Goal: Obtain resource: Download file/media

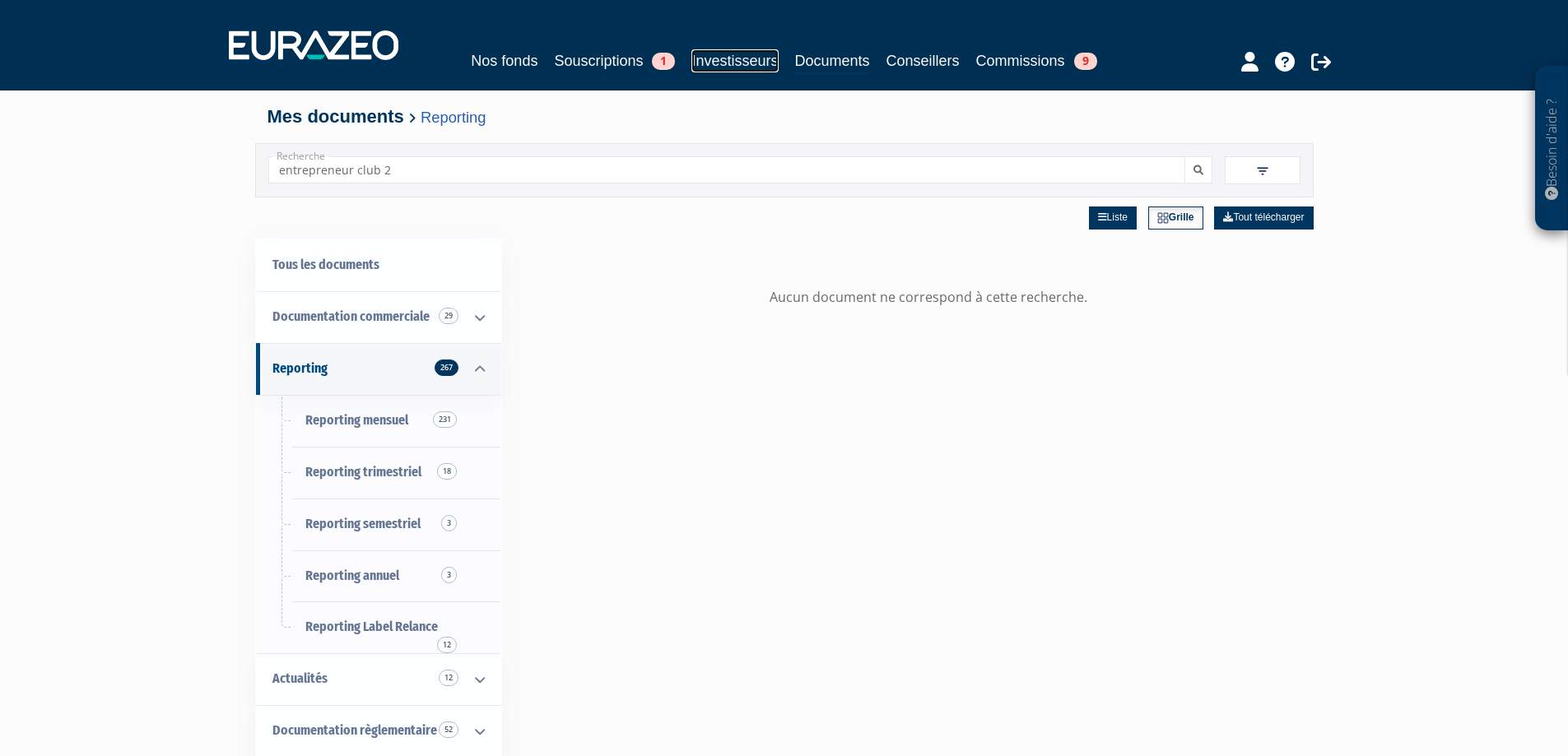
click at [741, 63] on link "Investisseurs" at bounding box center [734, 61] width 87 height 23
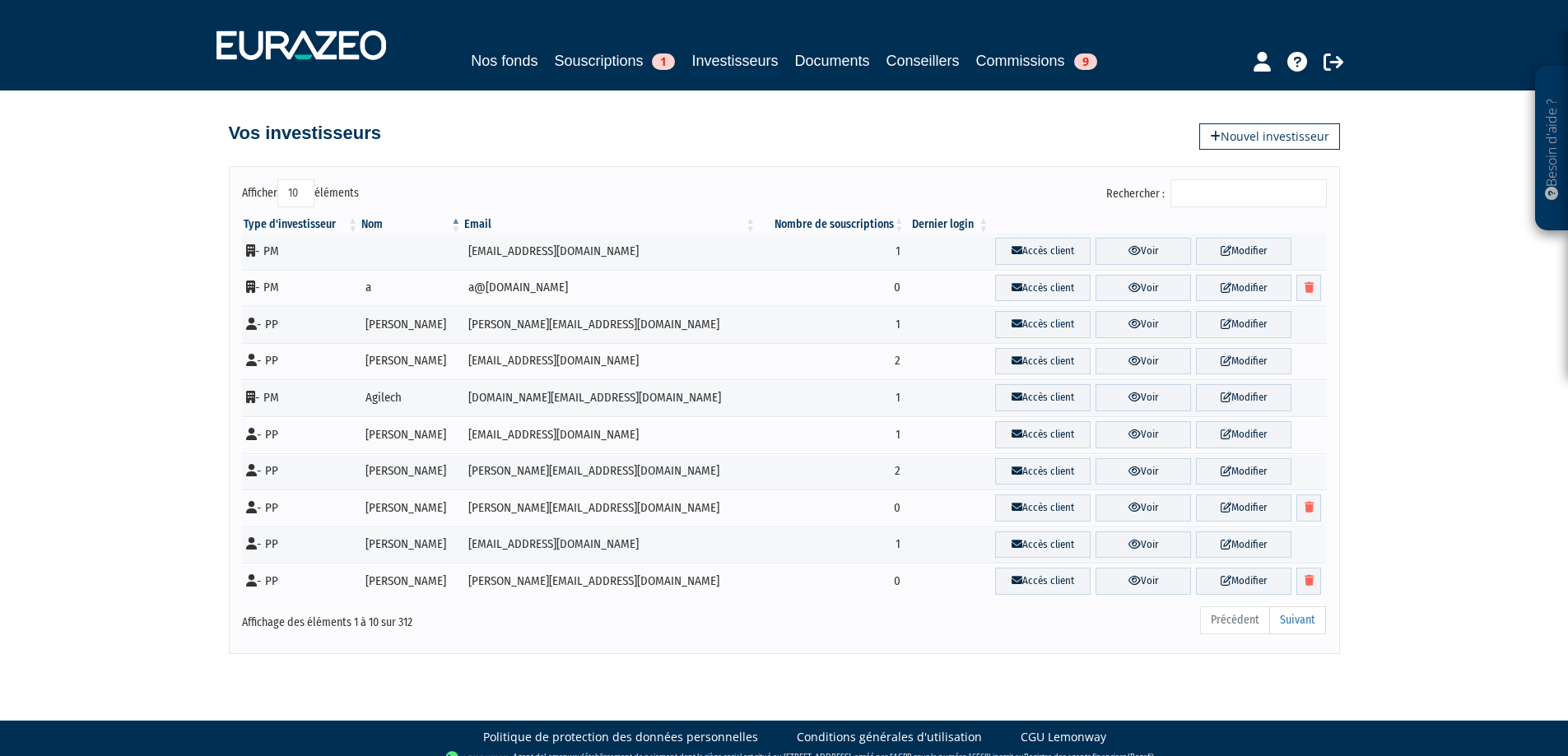
click at [1220, 201] on input "Rechercher :" at bounding box center [1248, 193] width 156 height 28
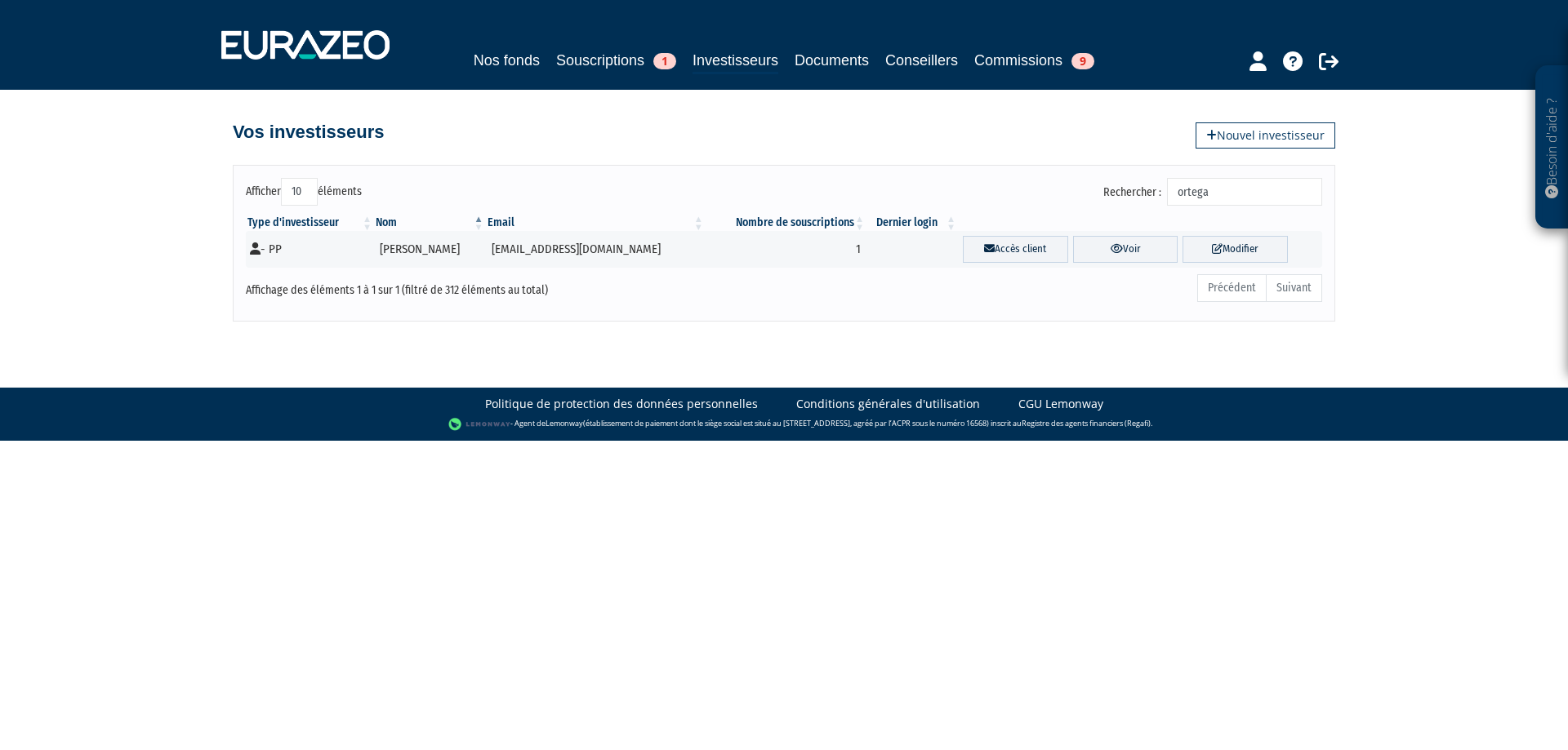
type input "ortega"
click at [591, 64] on link "Souscriptions 1" at bounding box center [616, 61] width 120 height 23
click at [596, 60] on link "Souscriptions 1" at bounding box center [616, 61] width 120 height 23
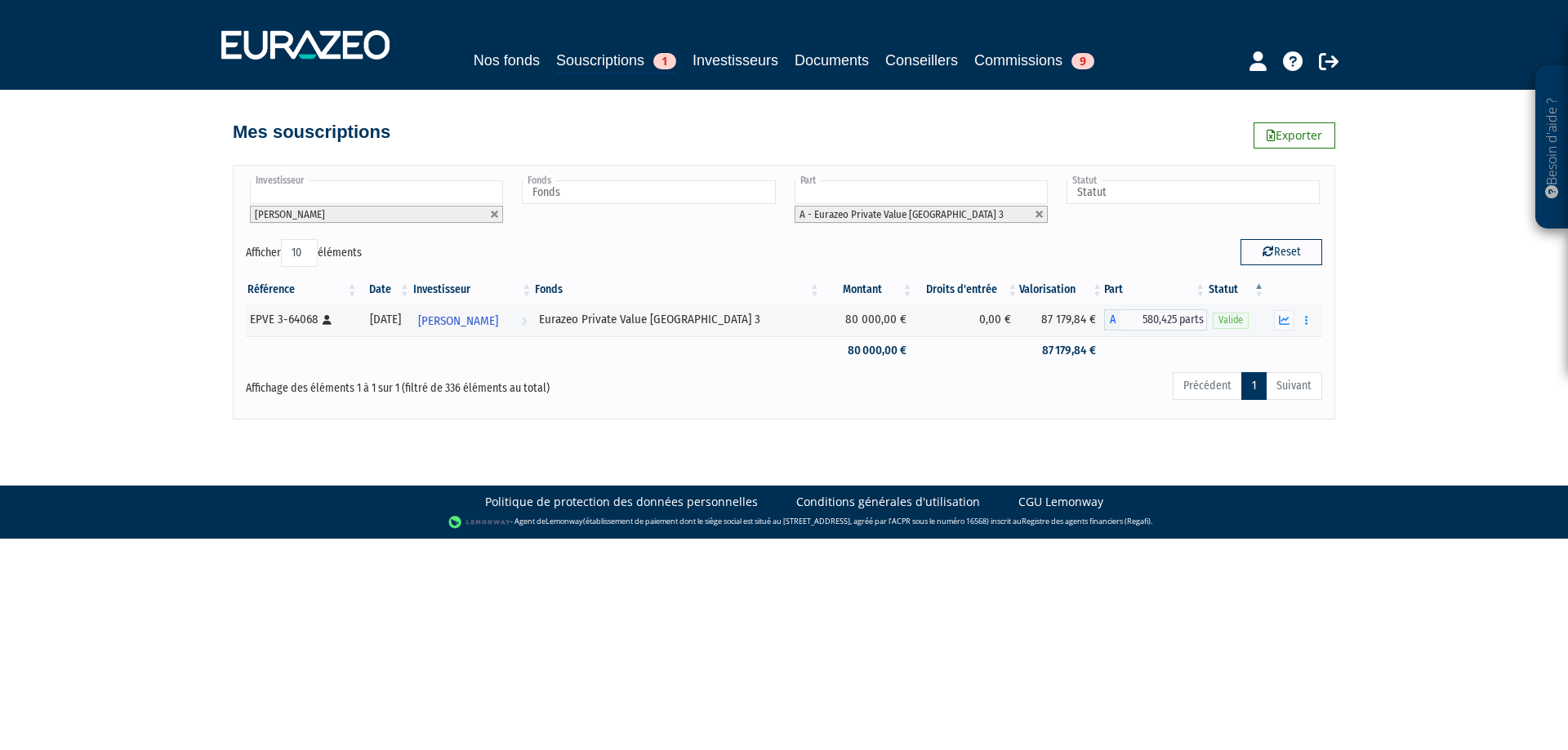
click at [474, 197] on input "text" at bounding box center [376, 192] width 253 height 24
type input "[PERSON_NAME]"
click at [374, 234] on li "[PERSON_NAME]" at bounding box center [375, 237] width 258 height 20
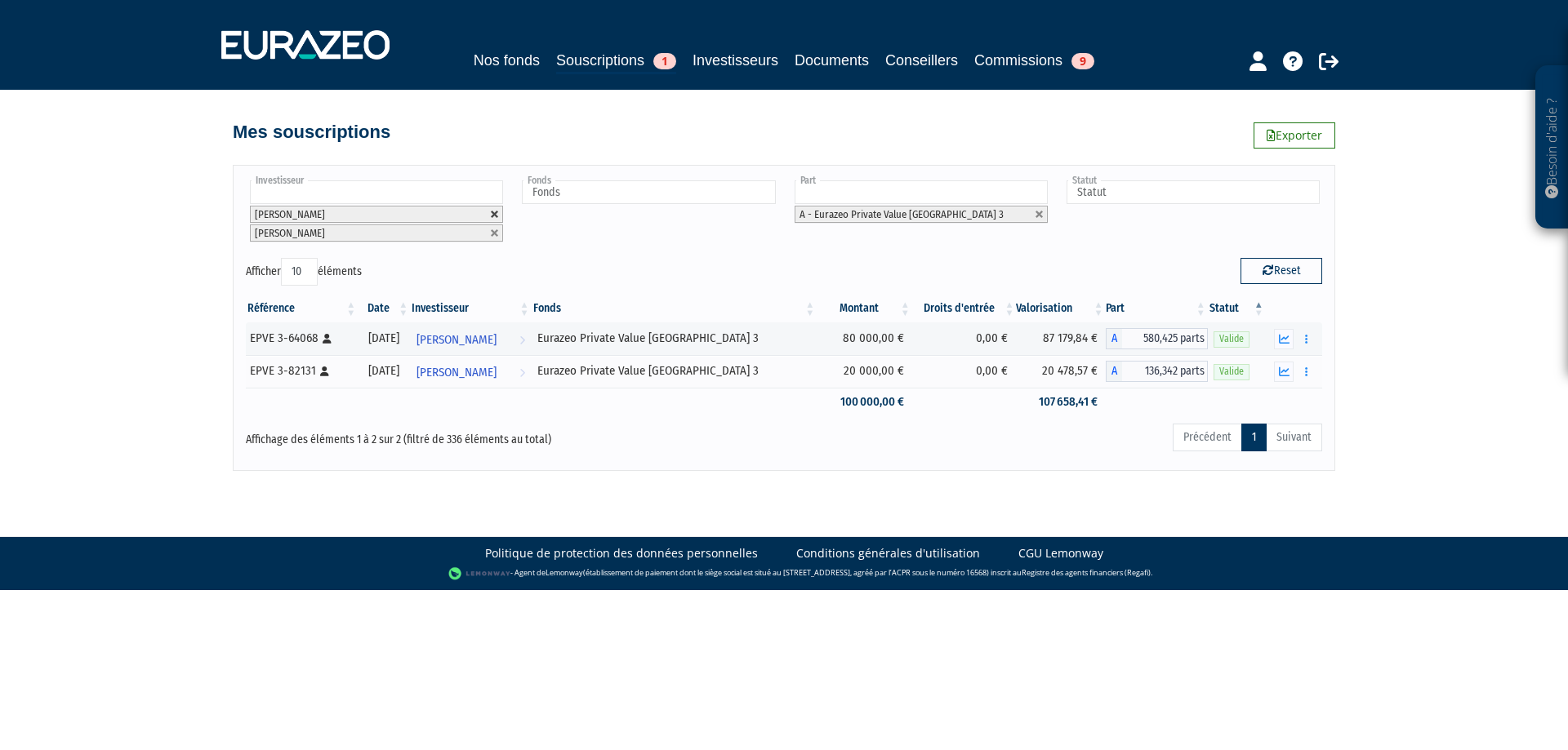
click at [491, 213] on link at bounding box center [495, 215] width 10 height 10
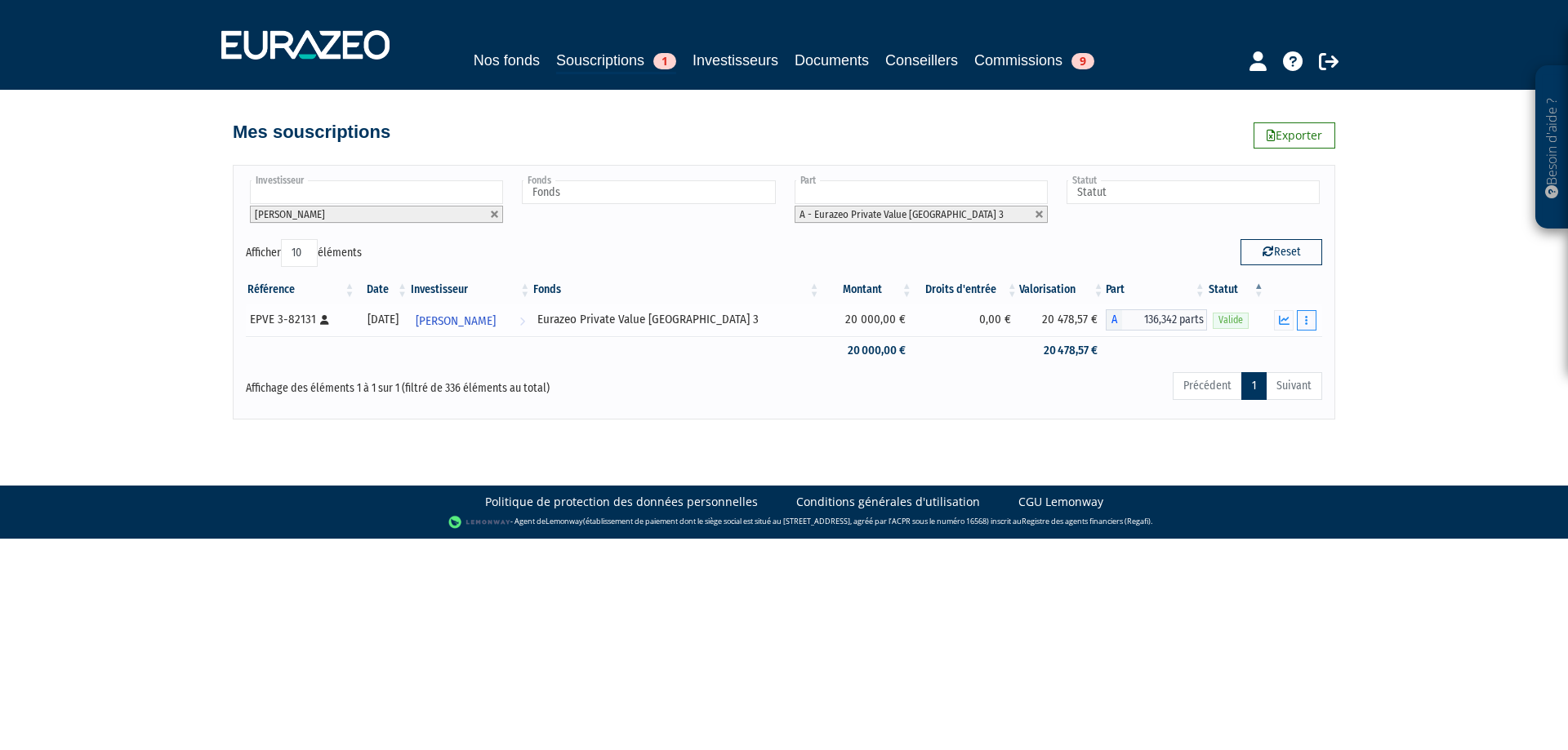
click at [1307, 323] on icon "button" at bounding box center [1306, 320] width 2 height 11
click at [1217, 408] on link "Historique de rachat(s)" at bounding box center [1244, 410] width 134 height 27
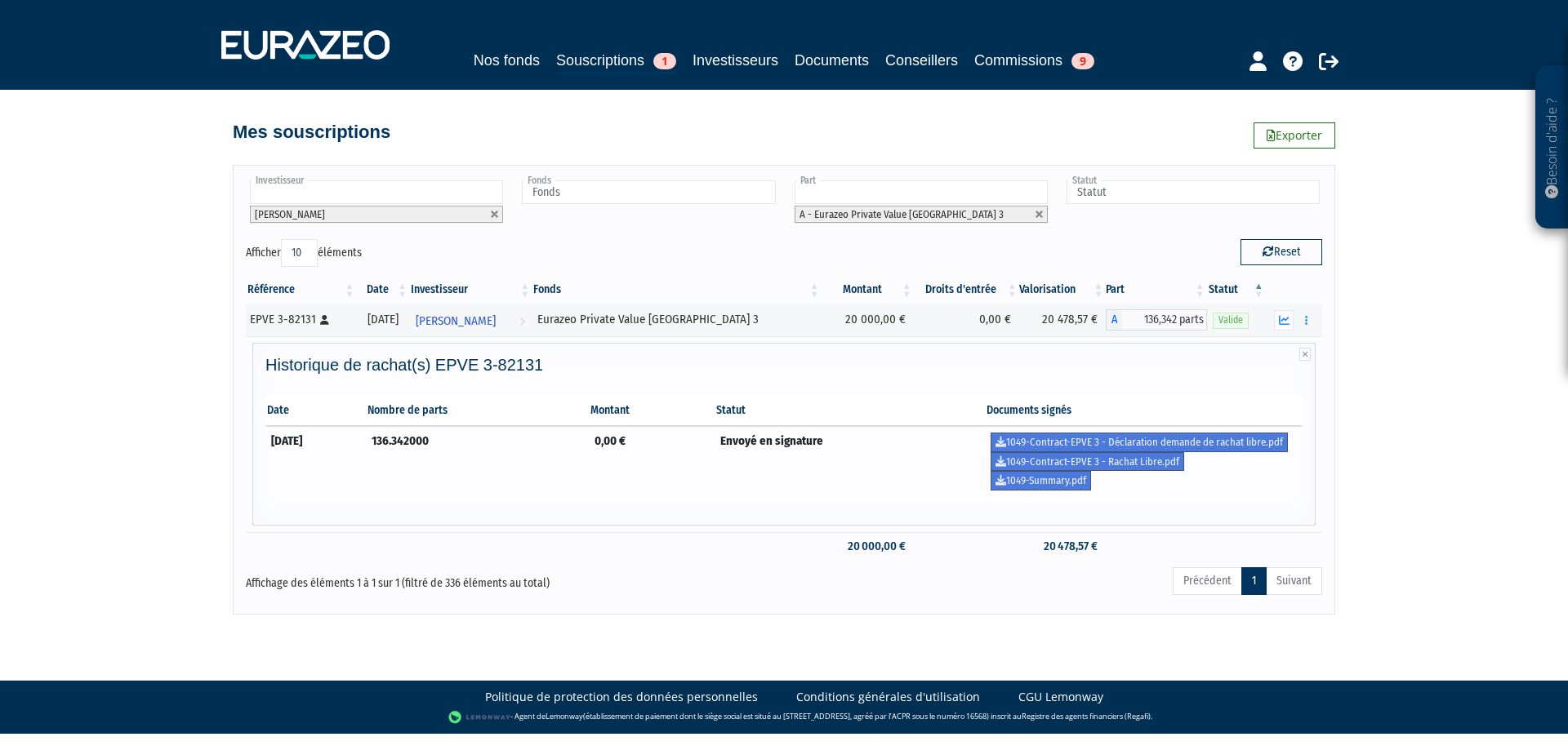
click at [934, 484] on td "Envoyé en signature" at bounding box center [850, 461] width 271 height 70
click at [1171, 462] on link "1049-Contract-EPVE 3 - Rachat Libre.pdf" at bounding box center [1087, 462] width 193 height 20
click at [1261, 441] on link "1049-Contract-EPVE 3 - Déclaration demande de rachat libre.pdf" at bounding box center [1139, 442] width 297 height 20
